Goal: Connect with others: Connect with others

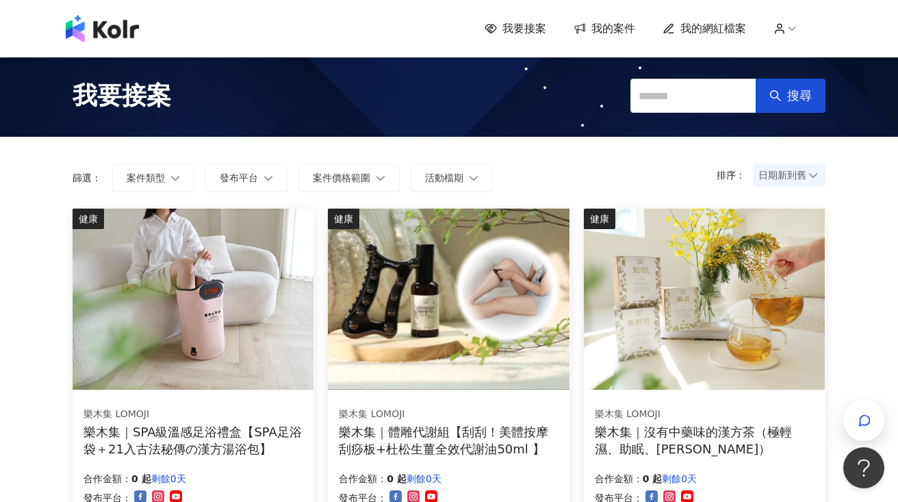
click at [619, 23] on span "我的案件" at bounding box center [613, 28] width 44 height 15
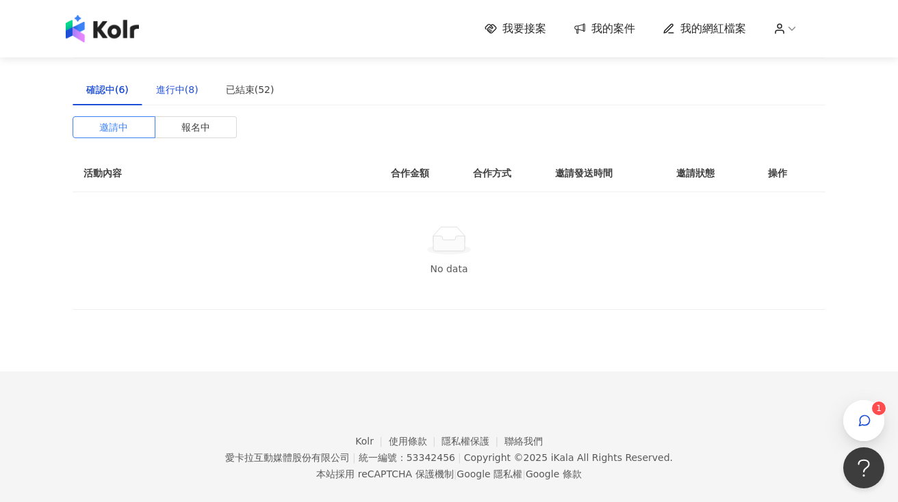
click at [167, 89] on div "進行中(8)" at bounding box center [177, 89] width 42 height 15
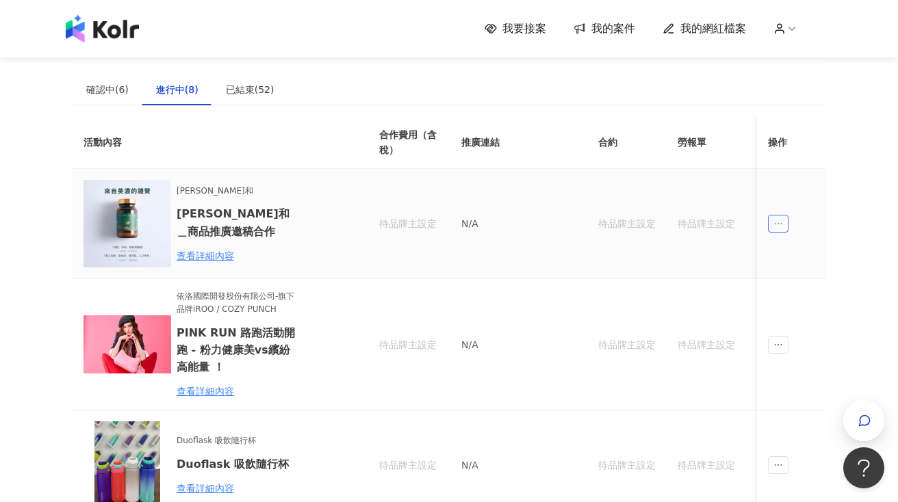
click at [770, 225] on span "ellipsis" at bounding box center [778, 224] width 21 height 18
click at [804, 287] on div "傳訊" at bounding box center [803, 285] width 48 height 15
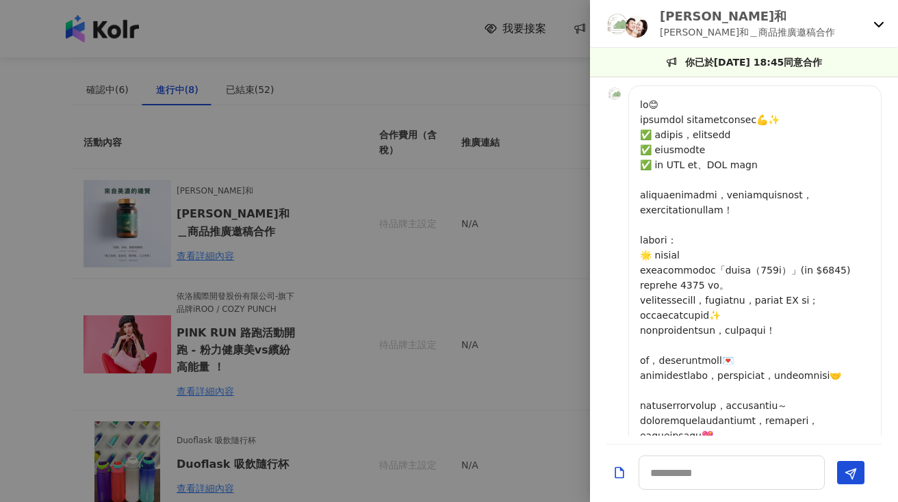
click at [658, 10] on div "[PERSON_NAME]和 [PERSON_NAME]和＿商品推廣邀稿合作" at bounding box center [736, 24] width 264 height 32
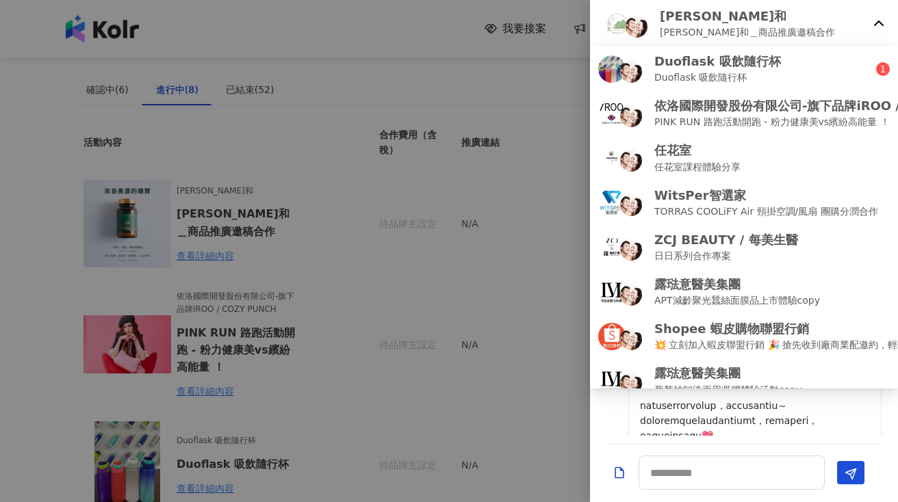
click at [680, 11] on p "[PERSON_NAME]和" at bounding box center [747, 16] width 175 height 17
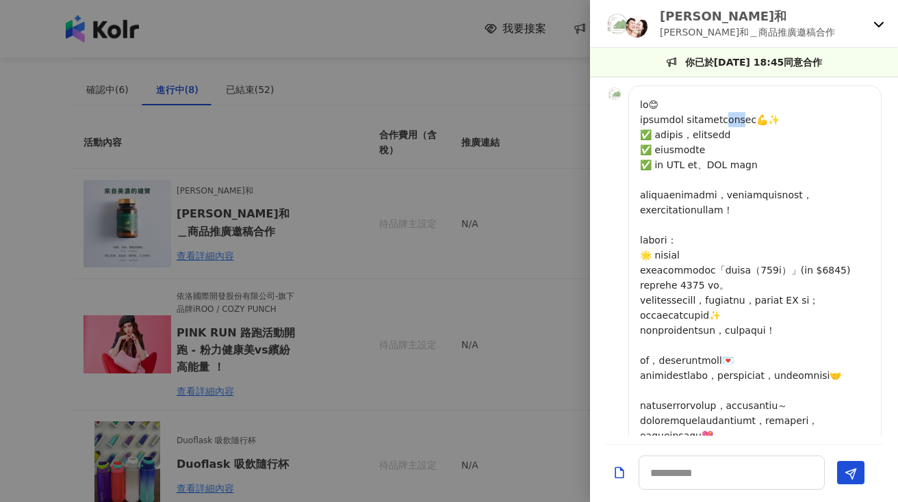
drag, startPoint x: 797, startPoint y: 120, endPoint x: 826, endPoint y: 120, distance: 29.4
click at [826, 120] on p at bounding box center [755, 285] width 230 height 376
copy p "魚精品"
